Goal: Task Accomplishment & Management: Complete application form

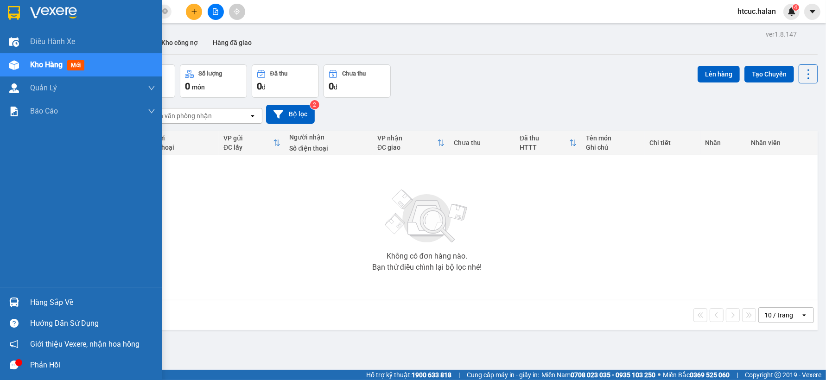
click at [14, 303] on img at bounding box center [14, 303] width 10 height 10
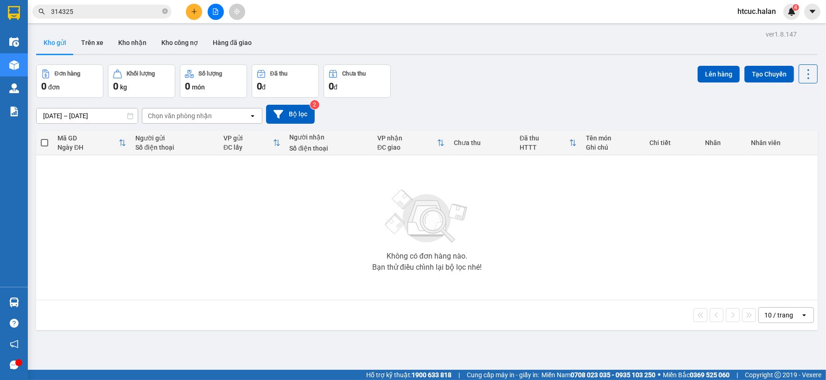
click at [448, 207] on section "Kết quả tìm kiếm ( 774 ) Bộ lọc Mã ĐH Trạng thái Món hàng Thu hộ Tổng cước Chưa…" at bounding box center [413, 190] width 826 height 380
click at [93, 37] on button "Trên xe" at bounding box center [92, 43] width 37 height 22
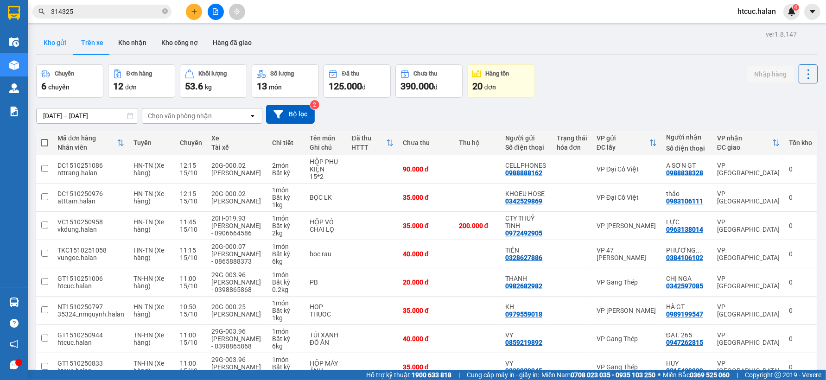
click at [52, 52] on button "Kho gửi" at bounding box center [55, 43] width 38 height 22
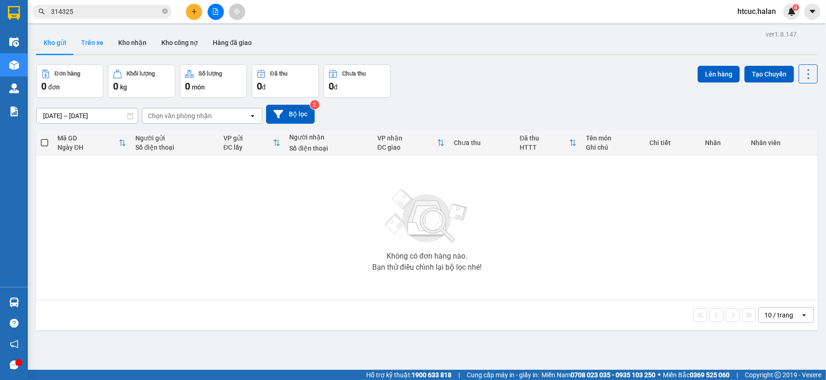
click at [92, 39] on button "Trên xe" at bounding box center [92, 43] width 37 height 22
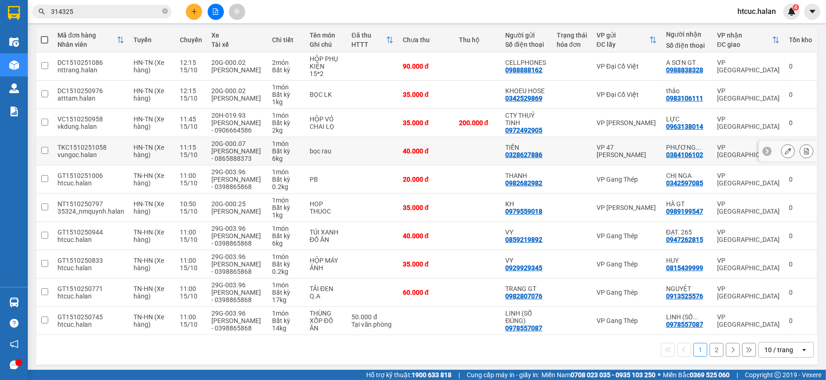
scroll to position [107, 0]
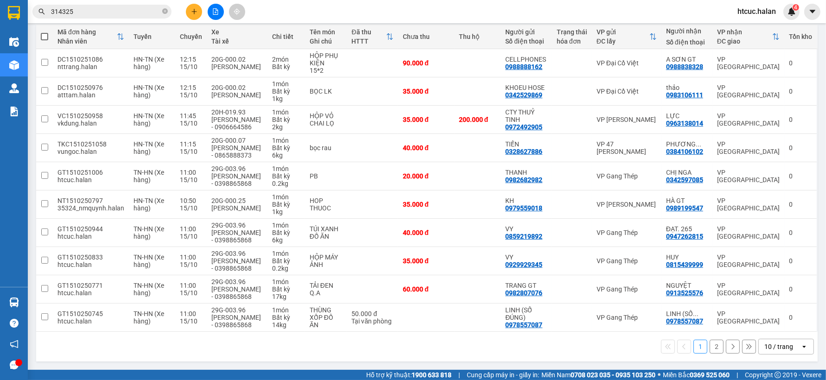
click at [710, 348] on button "2" at bounding box center [717, 347] width 14 height 14
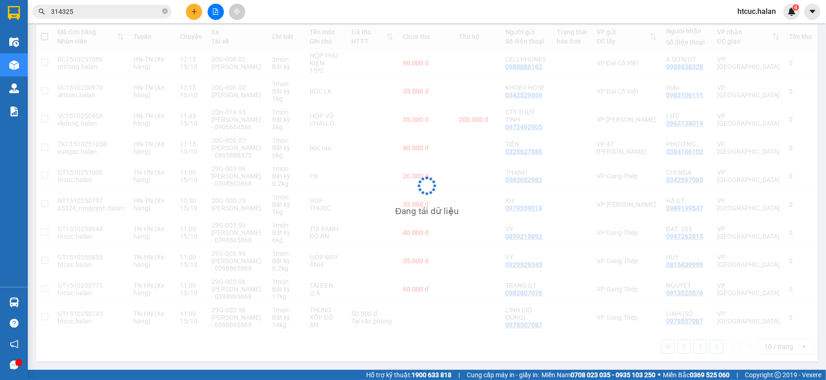
scroll to position [43, 0]
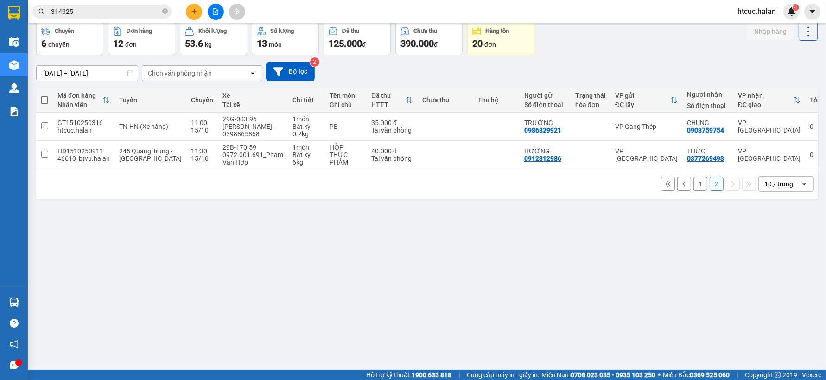
click at [193, 13] on icon "plus" at bounding box center [194, 11] width 6 height 6
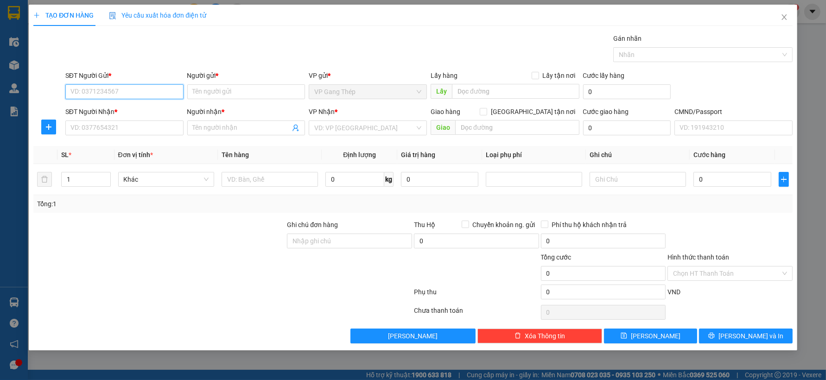
click at [135, 94] on input "SĐT Người Gửi *" at bounding box center [124, 91] width 118 height 15
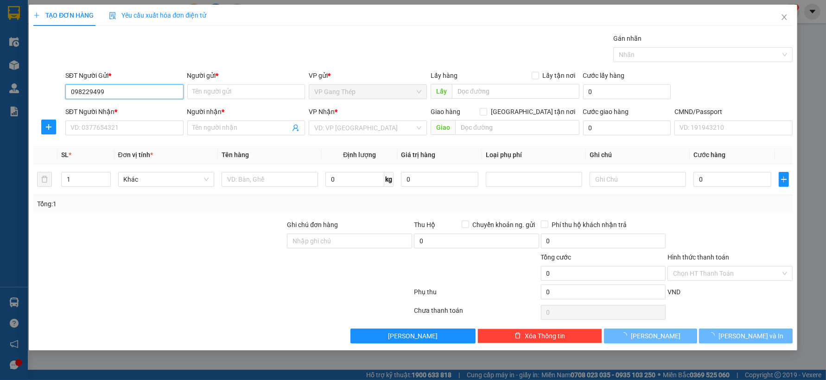
type input "0982294993"
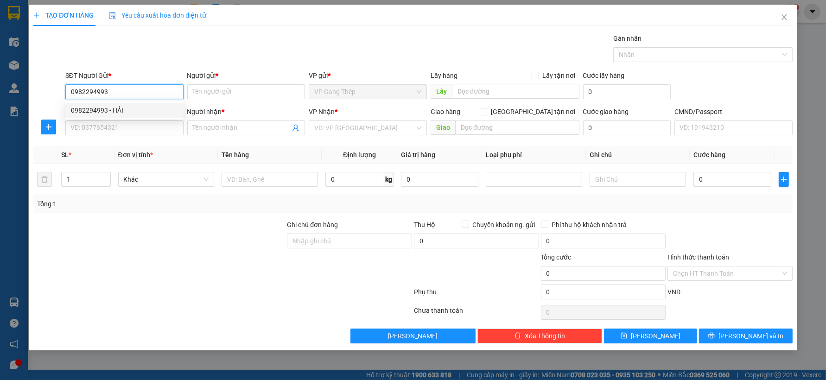
click at [123, 111] on div "0982294993 - HẢI" at bounding box center [124, 110] width 107 height 10
type input "HẢI"
type input "0982294993"
click at [137, 131] on input "SĐT Người Nhận *" at bounding box center [124, 128] width 118 height 15
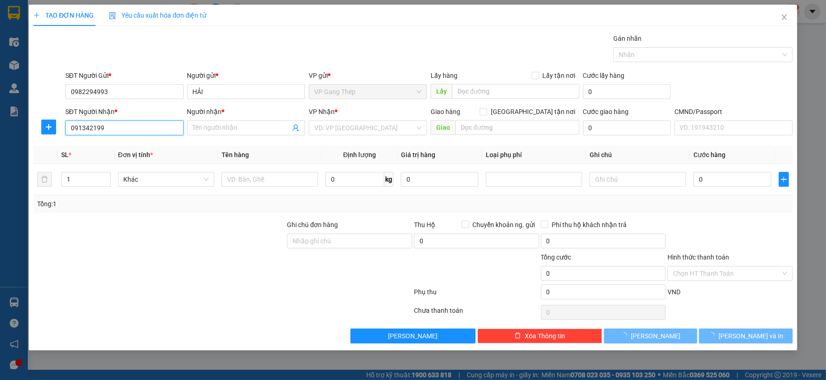
type input "0913421993"
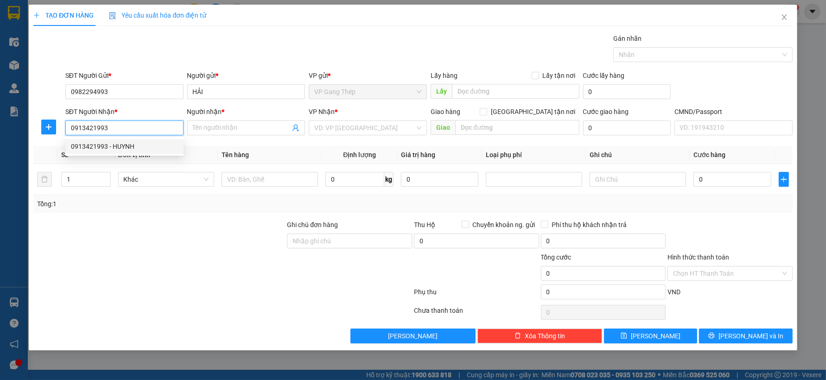
click at [112, 147] on div "0913421993 - HUYNH" at bounding box center [124, 146] width 107 height 10
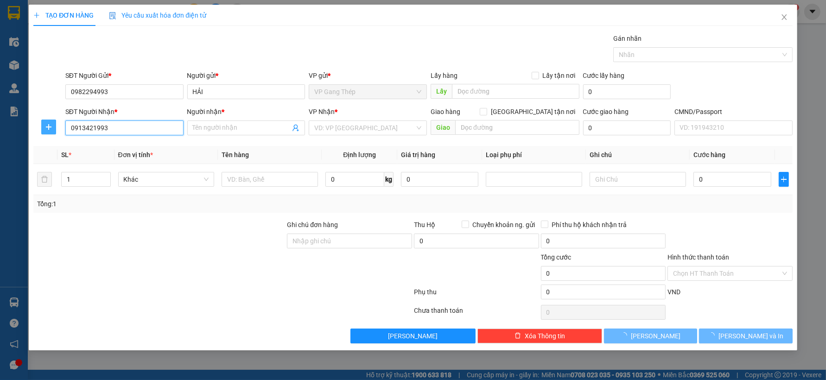
type input "HUYNH"
type input "0913421993"
click at [51, 126] on icon "plus" at bounding box center [48, 126] width 7 height 7
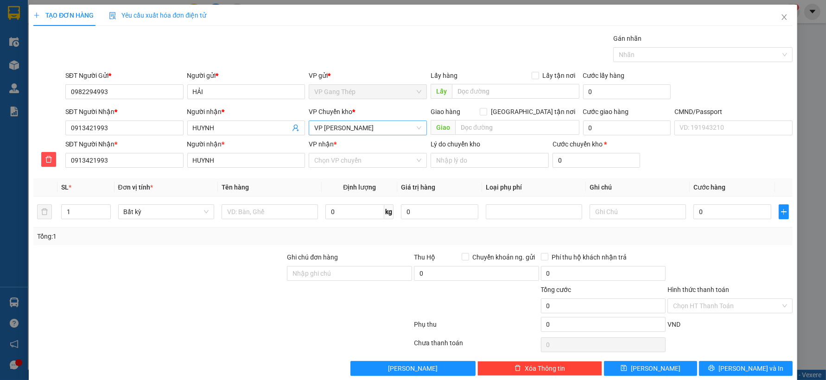
click at [351, 126] on span "VP [PERSON_NAME]" at bounding box center [367, 128] width 107 height 14
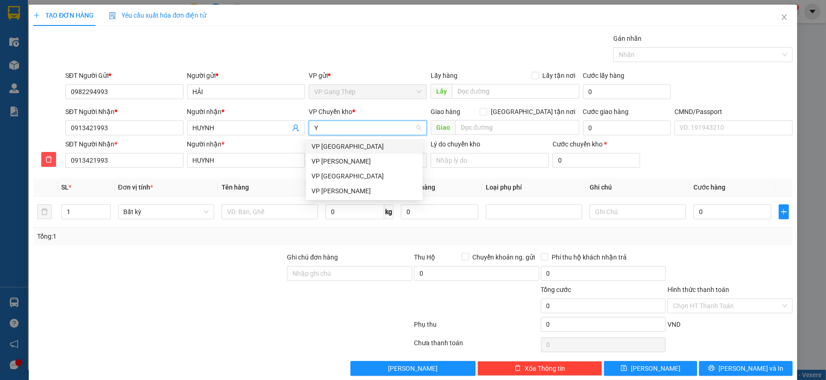
type input "YÊ"
click at [331, 149] on div "VP [GEOGRAPHIC_DATA]" at bounding box center [365, 146] width 106 height 10
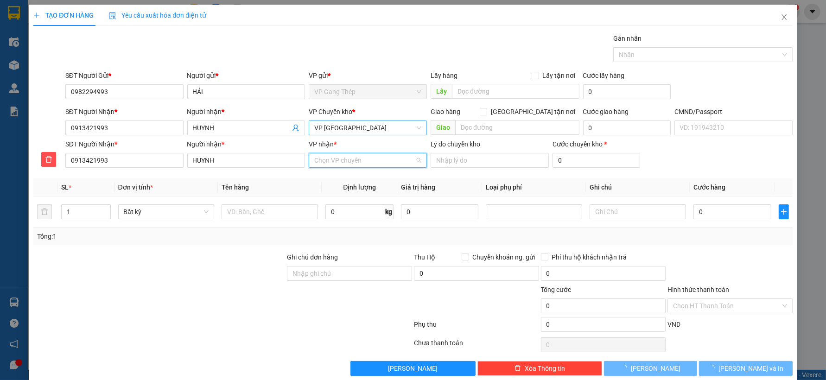
click at [331, 161] on input "VP nhận *" at bounding box center [364, 160] width 101 height 14
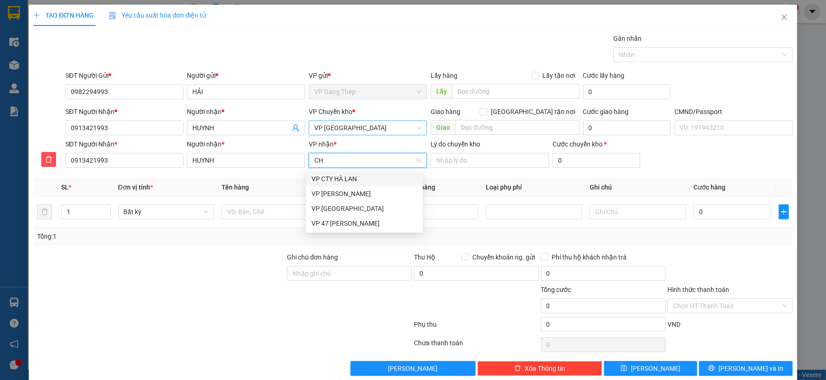
type input "CHI"
click at [332, 179] on div "VP [PERSON_NAME]" at bounding box center [365, 179] width 106 height 10
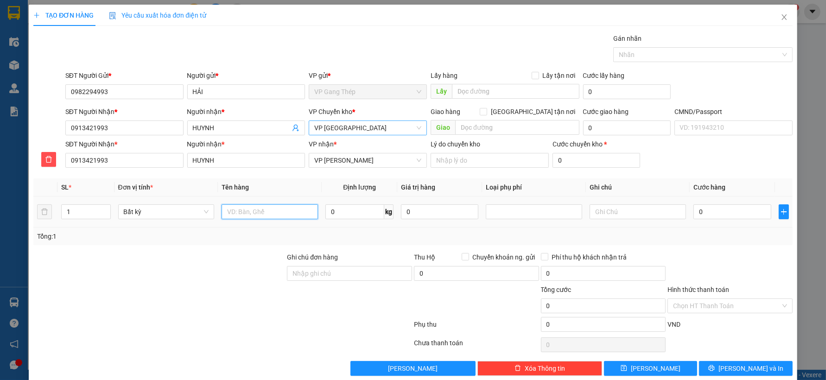
click at [252, 210] on input "text" at bounding box center [270, 211] width 96 height 15
type input "PB"
type input "0.2"
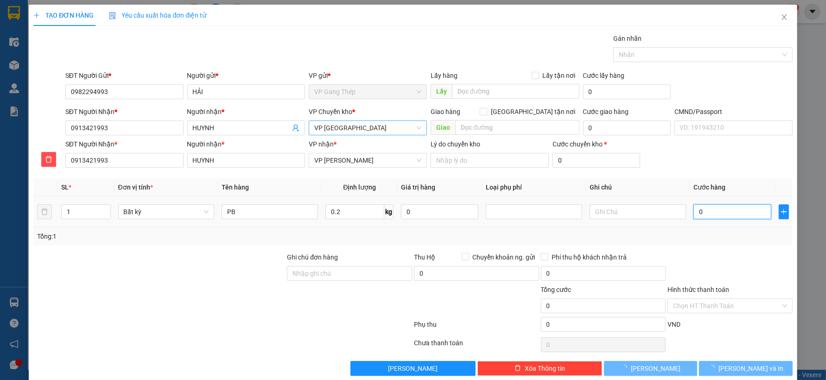
click at [732, 212] on input "0" at bounding box center [732, 211] width 77 height 15
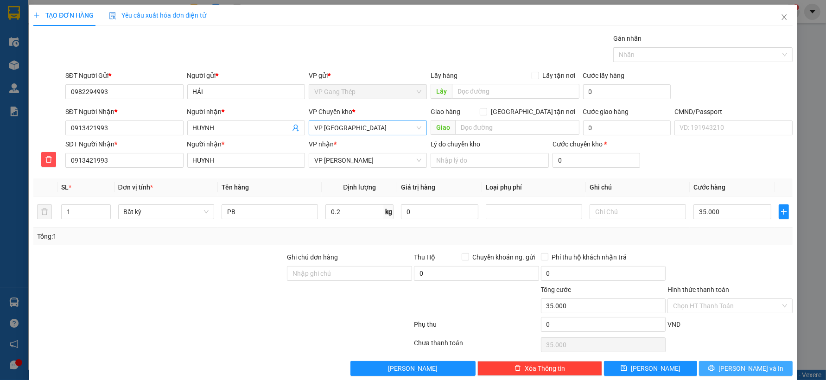
type input "35.000"
click at [738, 369] on span "[PERSON_NAME] và In" at bounding box center [751, 368] width 65 height 10
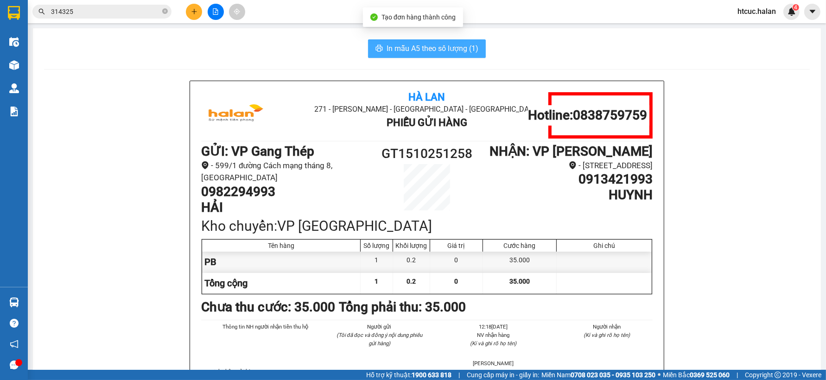
click at [376, 45] on icon "printer" at bounding box center [379, 48] width 7 height 7
